Goal: Communication & Community: Answer question/provide support

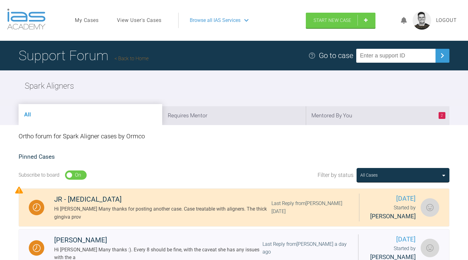
scroll to position [64, 0]
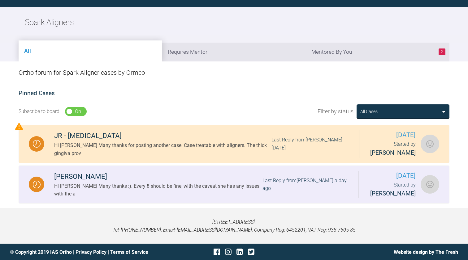
click at [183, 187] on div "Hi [PERSON_NAME] Many thanks :). Every 8 should be fine, with the caveat she ha…" at bounding box center [158, 191] width 208 height 16
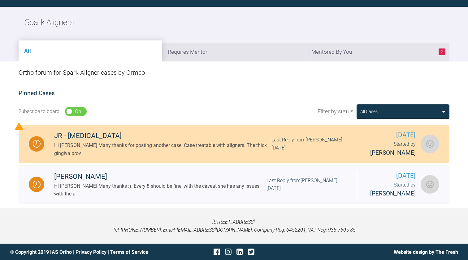
click at [167, 152] on div "Hi [PERSON_NAME] Many thanks for posting another case. Case treatable with alig…" at bounding box center [162, 150] width 217 height 16
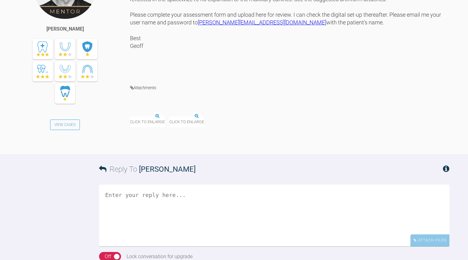
scroll to position [3474, 0]
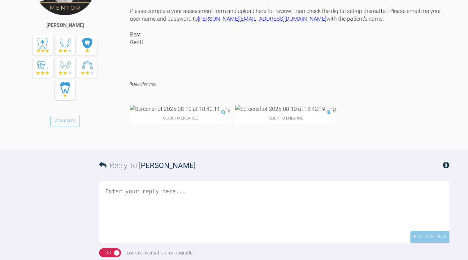
click at [235, 113] on img at bounding box center [285, 109] width 101 height 8
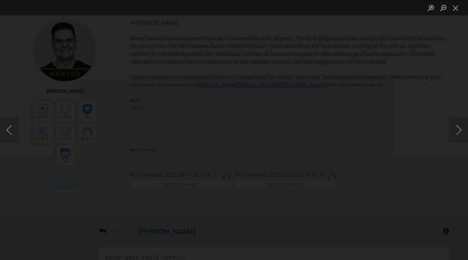
scroll to position [3408, 0]
click at [454, 7] on button "Close lightbox" at bounding box center [455, 7] width 12 height 11
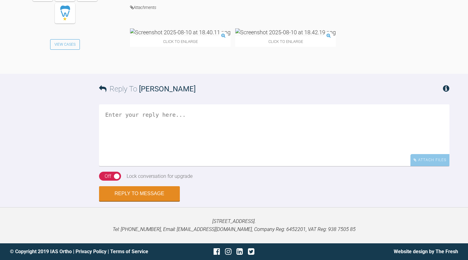
scroll to position [3579, 0]
click at [167, 36] on img at bounding box center [180, 32] width 101 height 8
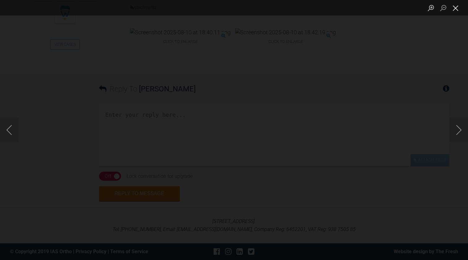
click at [455, 7] on button "Close lightbox" at bounding box center [455, 7] width 12 height 11
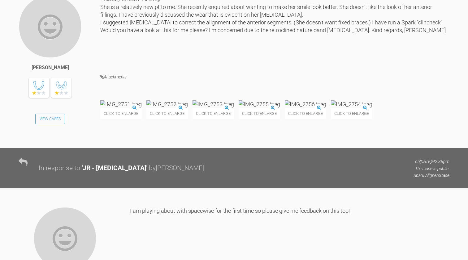
scroll to position [2798, 0]
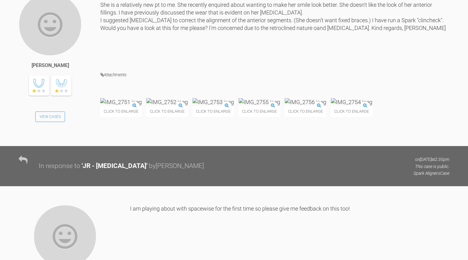
click at [128, 106] on img at bounding box center [120, 102] width 41 height 8
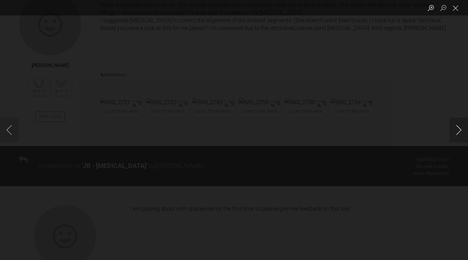
click at [461, 127] on button "Next image" at bounding box center [458, 130] width 19 height 25
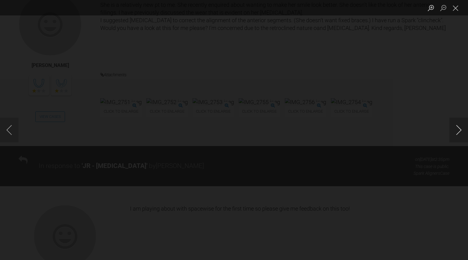
click at [461, 127] on button "Next image" at bounding box center [458, 130] width 19 height 25
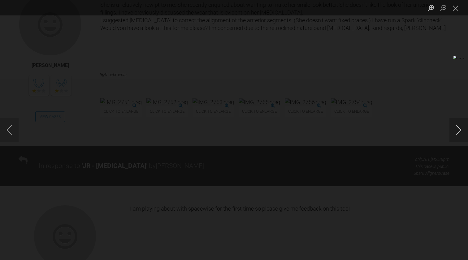
click at [461, 127] on button "Next image" at bounding box center [458, 130] width 19 height 25
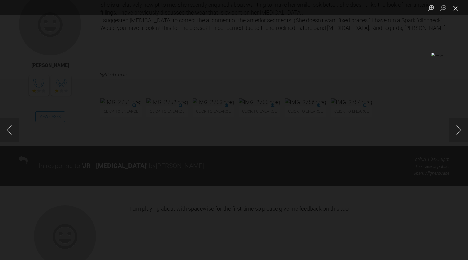
click at [456, 10] on button "Close lightbox" at bounding box center [455, 7] width 12 height 11
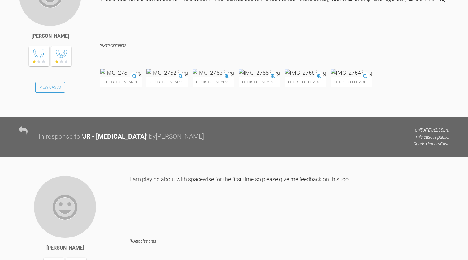
scroll to position [2830, 0]
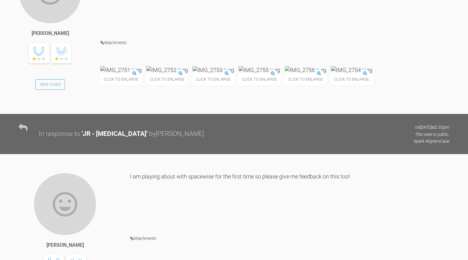
click at [331, 74] on img at bounding box center [351, 70] width 41 height 8
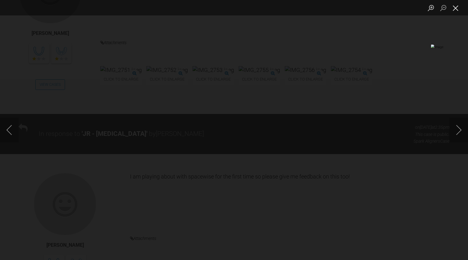
click at [458, 11] on button "Close lightbox" at bounding box center [455, 7] width 12 height 11
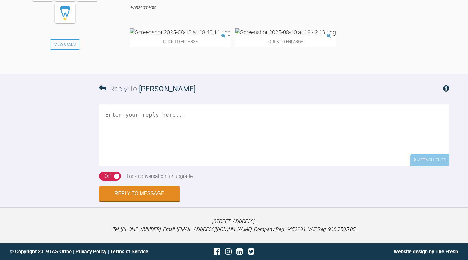
scroll to position [3657, 0]
click at [124, 129] on textarea at bounding box center [274, 136] width 350 height 62
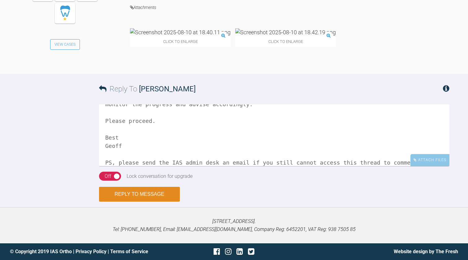
type textarea "Hi [PERSON_NAME] The digital set-up looks good. Happy for you to proceed. Ensur…"
click at [142, 193] on button "Reply to Message" at bounding box center [139, 194] width 81 height 15
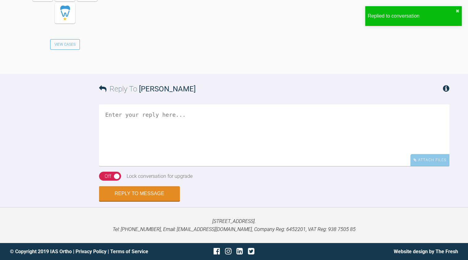
scroll to position [3847, 0]
click at [115, 181] on div "On Off" at bounding box center [110, 176] width 22 height 9
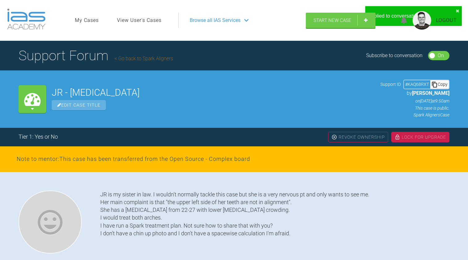
scroll to position [0, 0]
click at [424, 137] on div "Lock For Upgrade" at bounding box center [420, 137] width 58 height 11
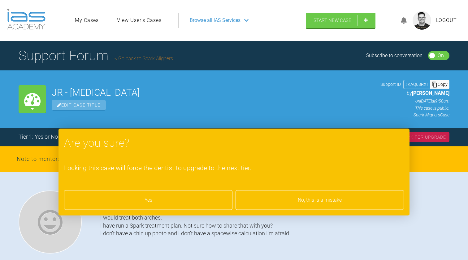
click at [115, 204] on div "Yes" at bounding box center [148, 201] width 168 height 20
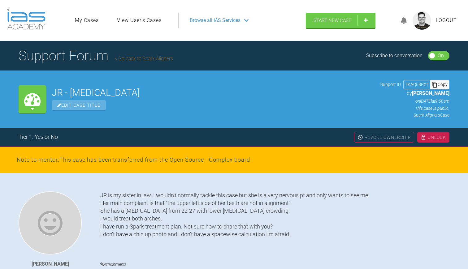
click at [445, 19] on span "Logout" at bounding box center [446, 20] width 21 height 8
